Goal: Information Seeking & Learning: Learn about a topic

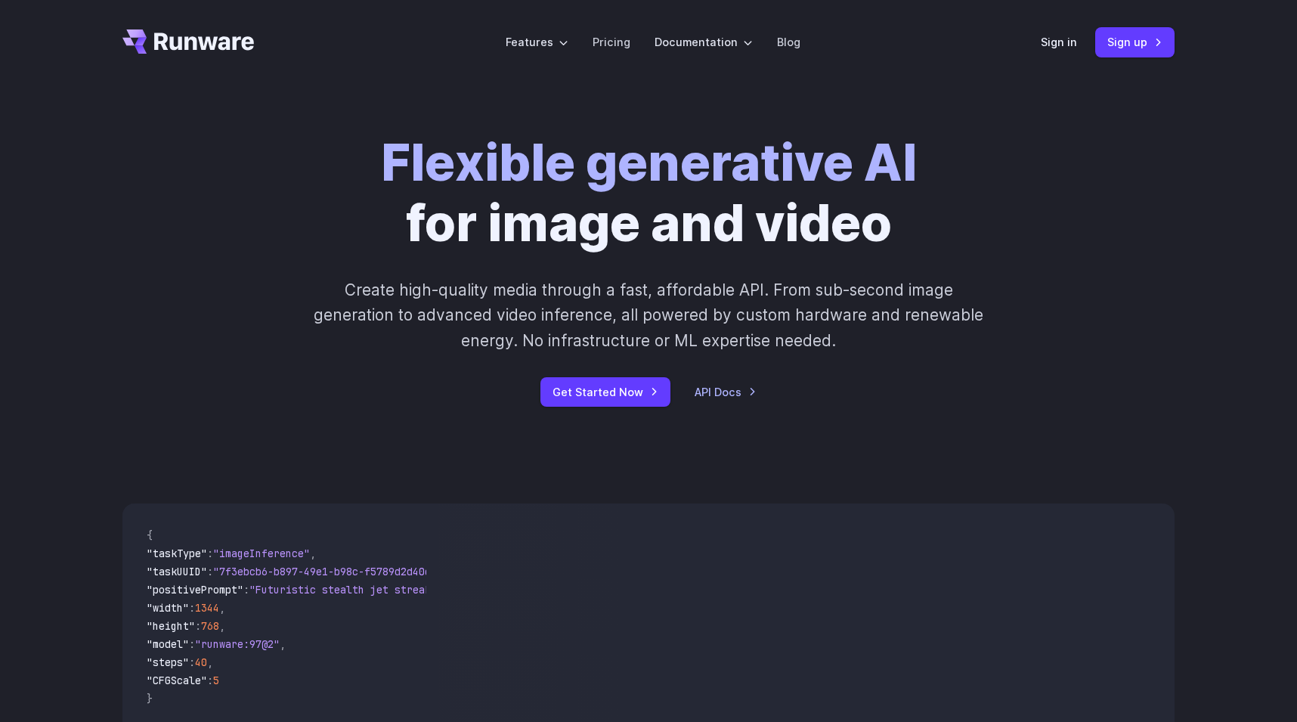
click at [439, 140] on strong "Flexible generative AI" at bounding box center [649, 162] width 536 height 60
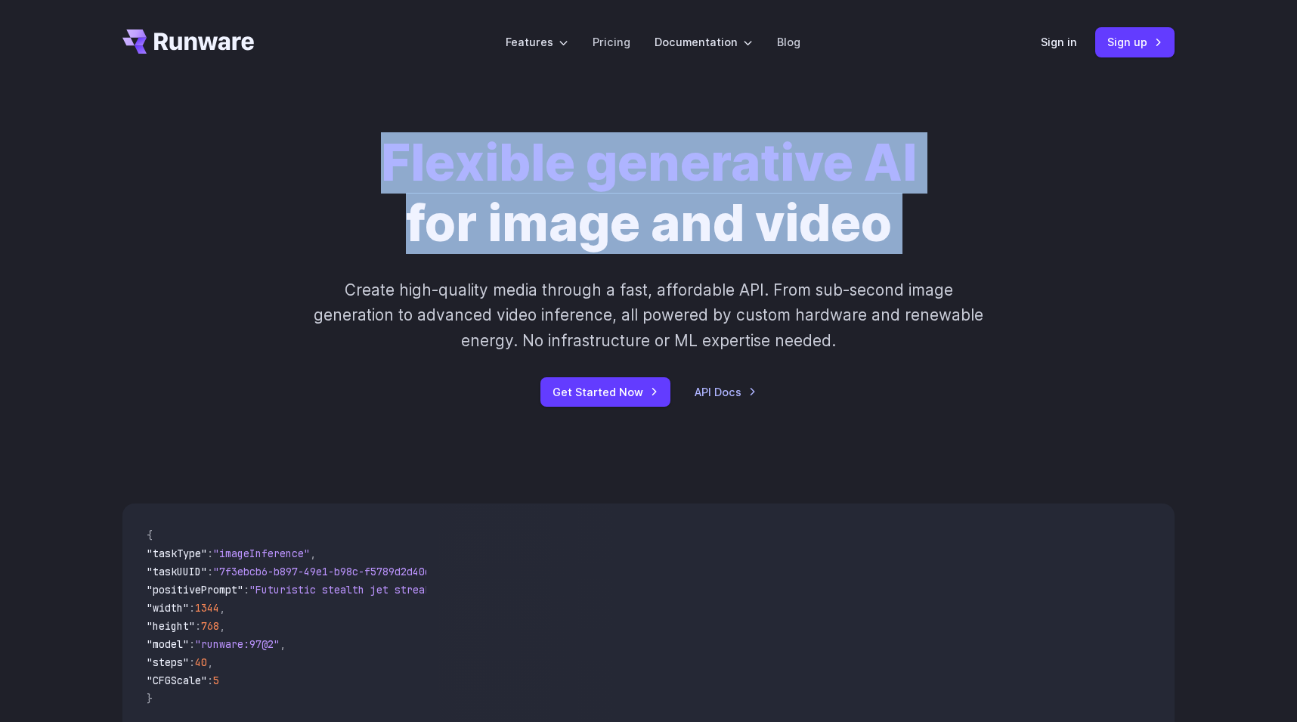
drag, startPoint x: 439, startPoint y: 140, endPoint x: 951, endPoint y: 221, distance: 518.0
click at [951, 221] on div "Flexible generative AI for image and video Create high-quality media through a …" at bounding box center [649, 270] width 842 height 274
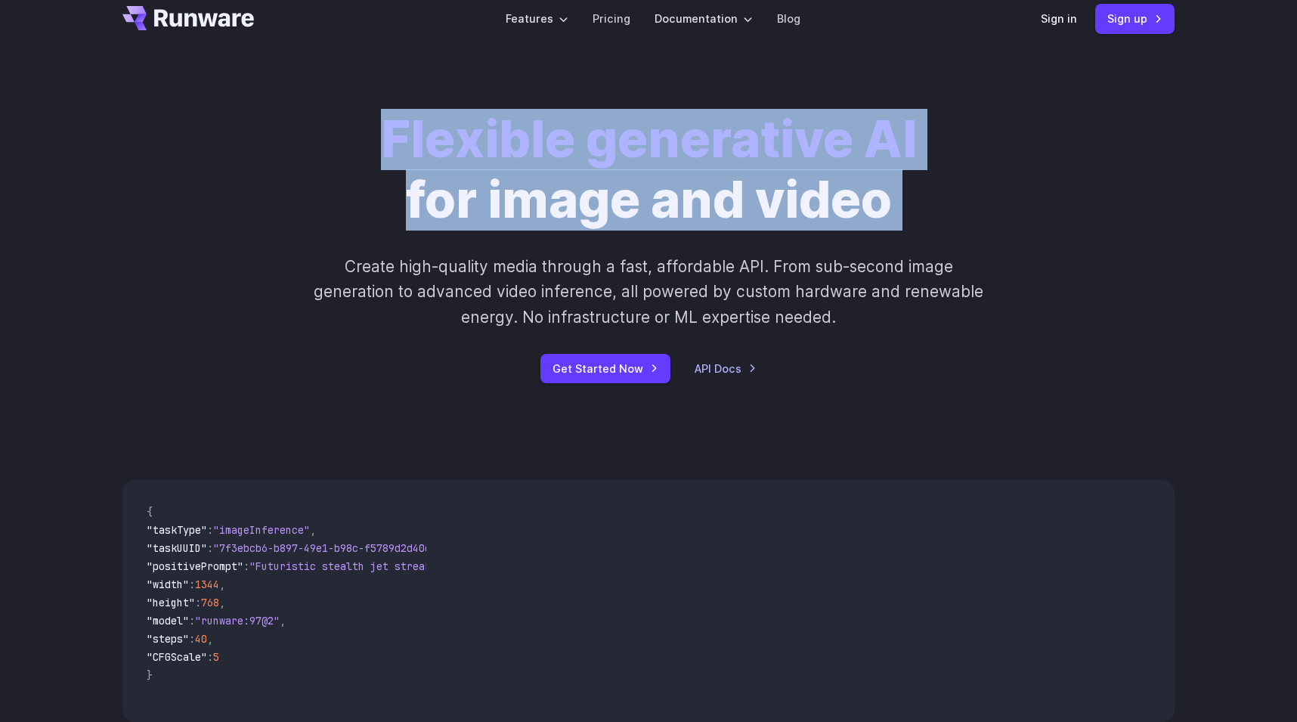
scroll to position [17, 0]
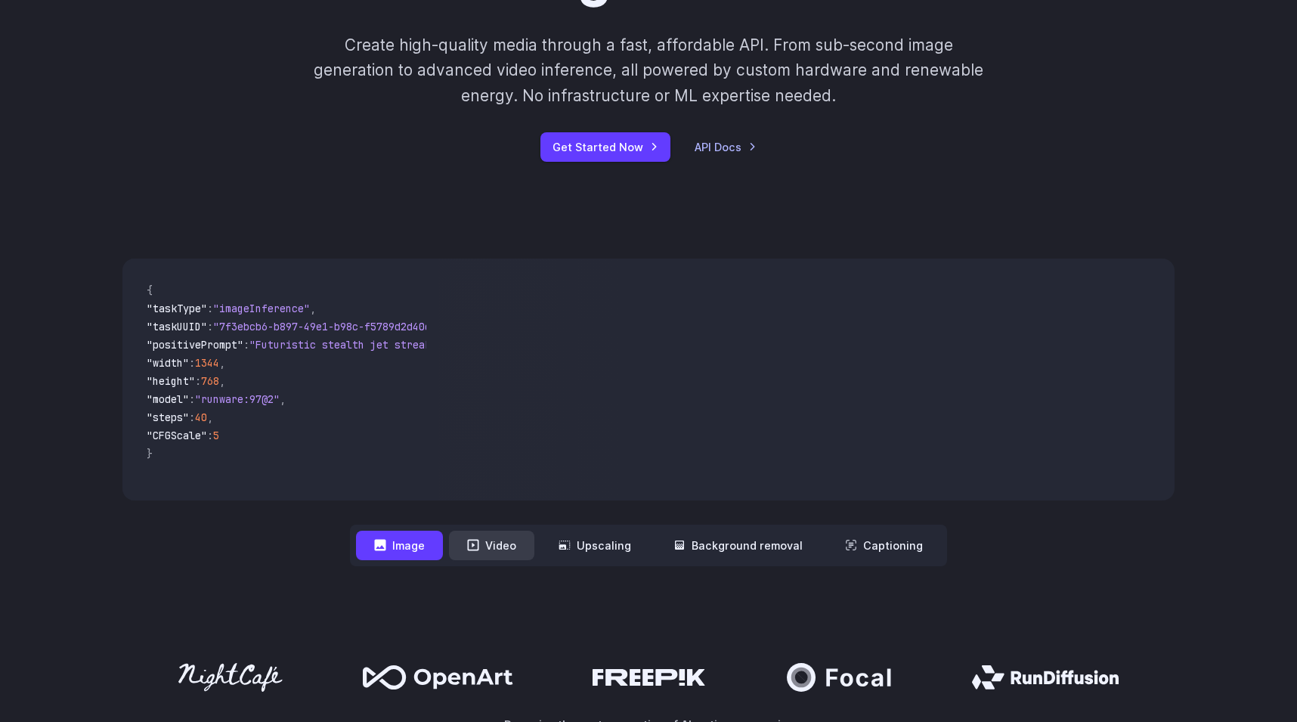
click at [506, 546] on button "Video" at bounding box center [491, 545] width 85 height 29
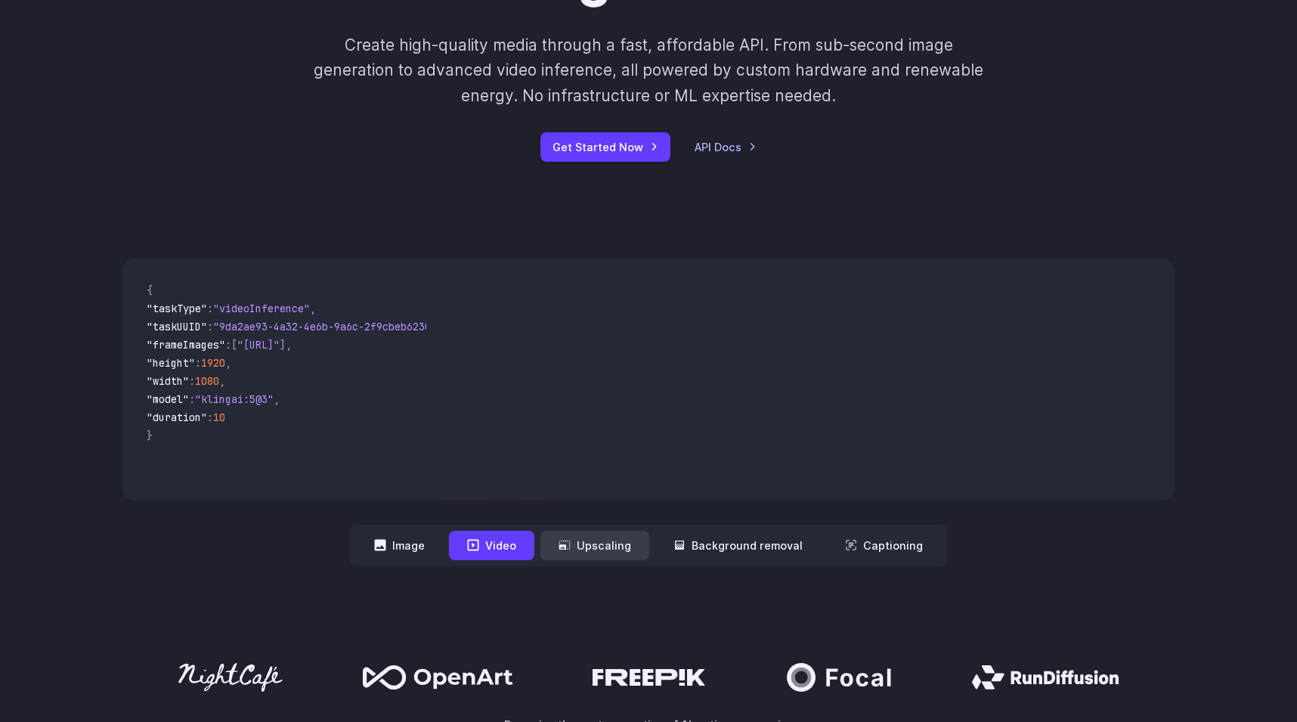
click at [602, 542] on button "Upscaling" at bounding box center [594, 545] width 109 height 29
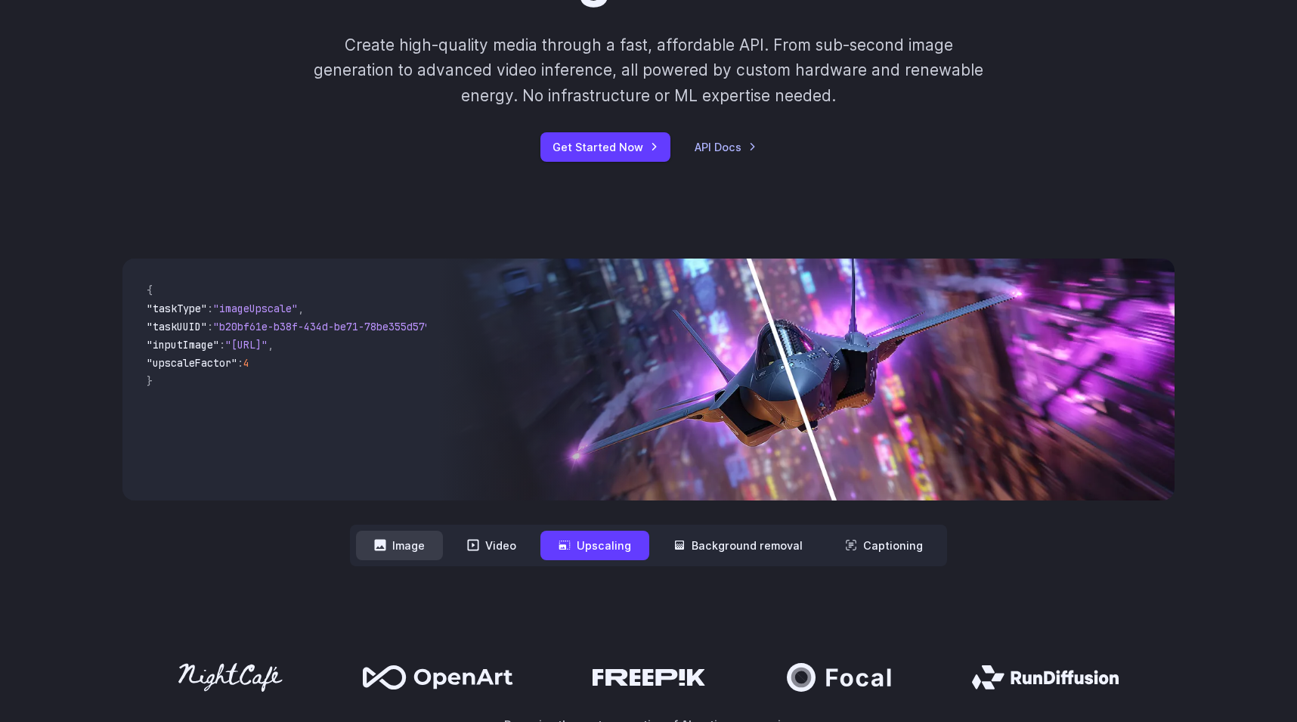
click at [443, 545] on button "Image" at bounding box center [399, 545] width 87 height 29
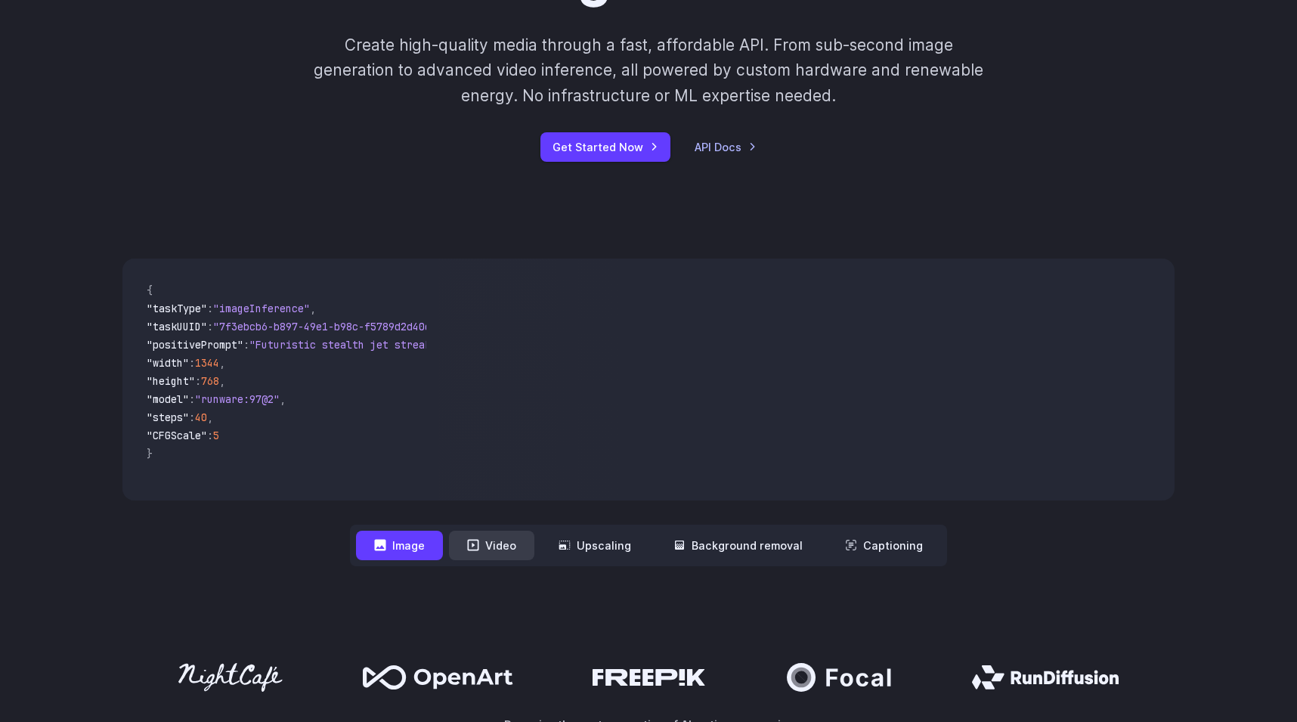
click at [493, 545] on button "Video" at bounding box center [491, 545] width 85 height 29
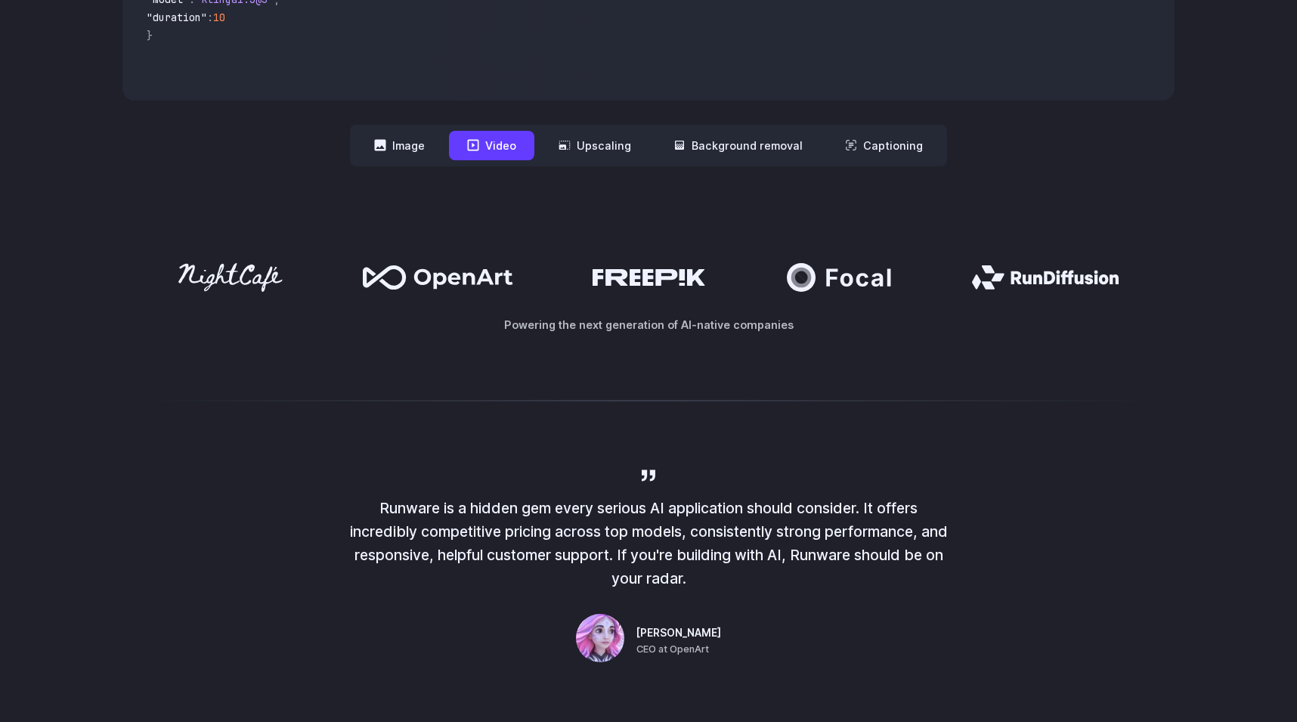
scroll to position [661, 0]
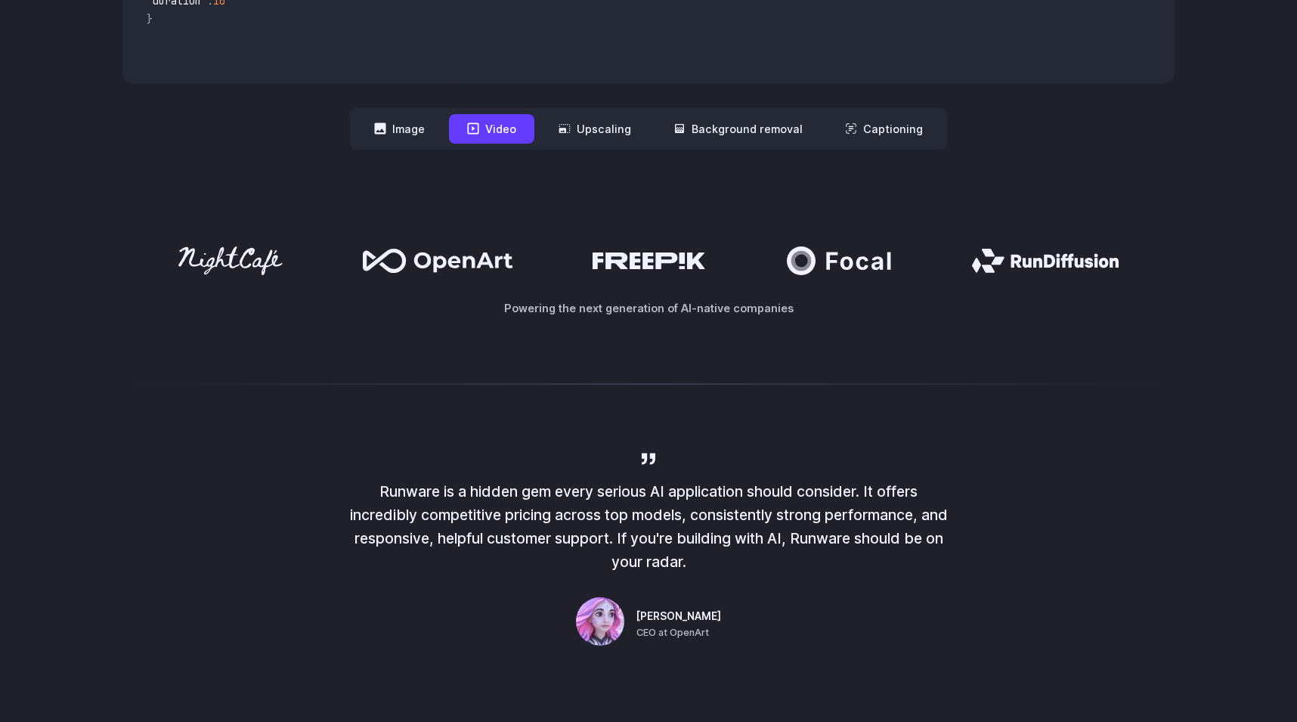
click at [524, 312] on p "Powering the next generation of AI-native companies" at bounding box center [648, 307] width 1052 height 17
drag, startPoint x: 524, startPoint y: 312, endPoint x: 818, endPoint y: 312, distance: 294.0
click at [818, 312] on p "Powering the next generation of AI-native companies" at bounding box center [648, 307] width 1052 height 17
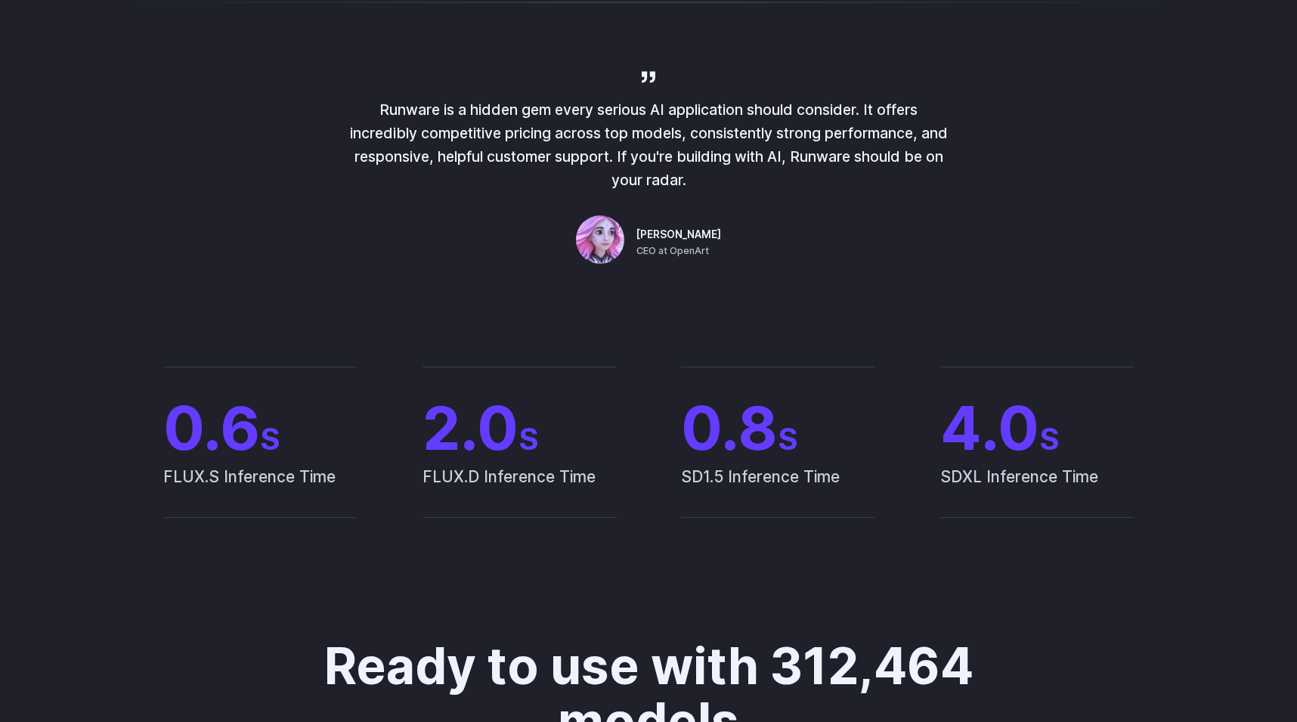
scroll to position [997, 0]
